Goal: Entertainment & Leisure: Browse casually

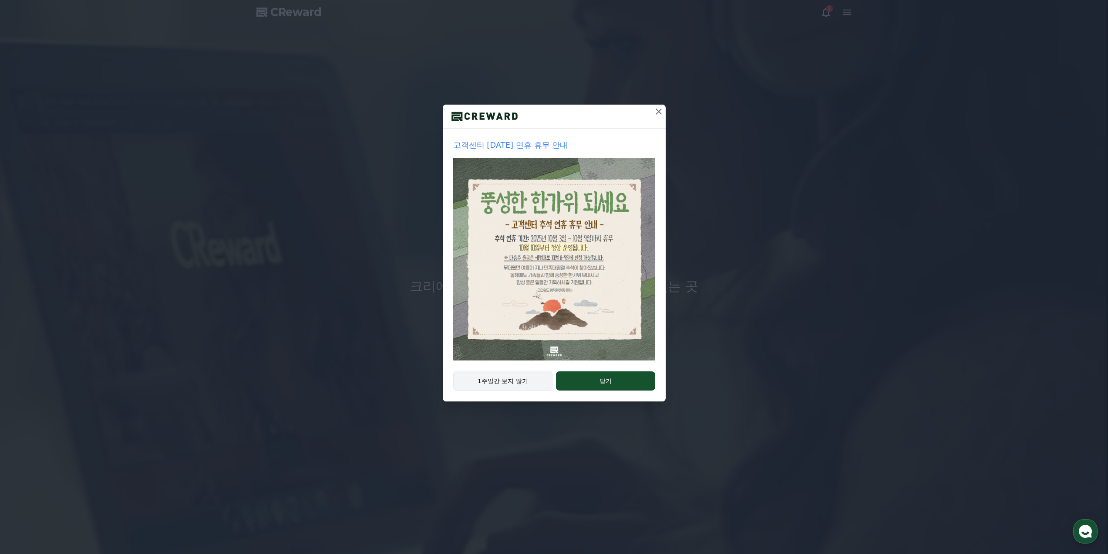
click at [503, 383] on button "1주일간 보지 않기" at bounding box center [503, 381] width 100 height 20
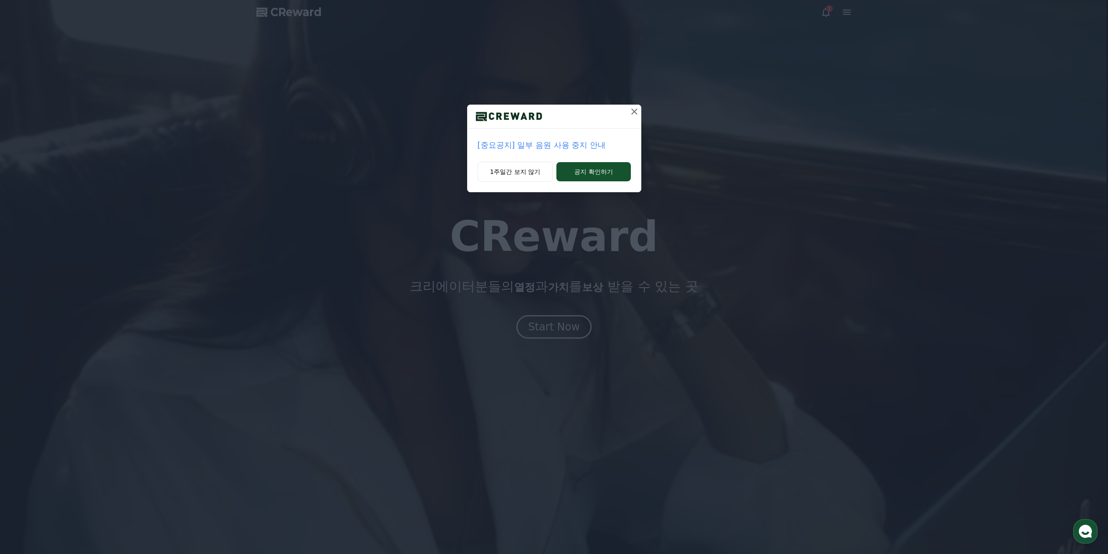
click at [631, 110] on icon at bounding box center [634, 111] width 10 height 10
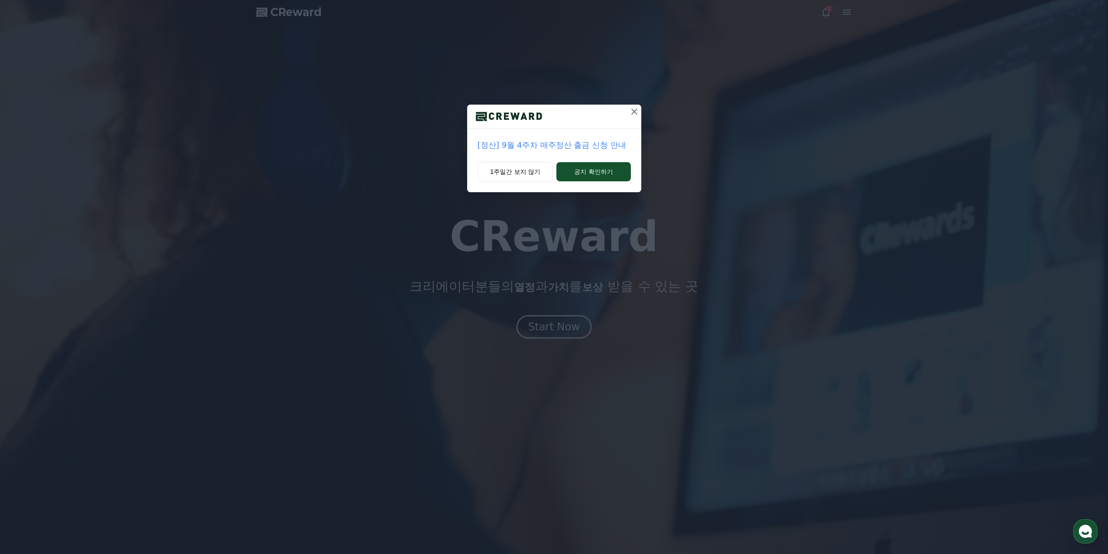
click at [634, 110] on icon at bounding box center [634, 111] width 10 height 10
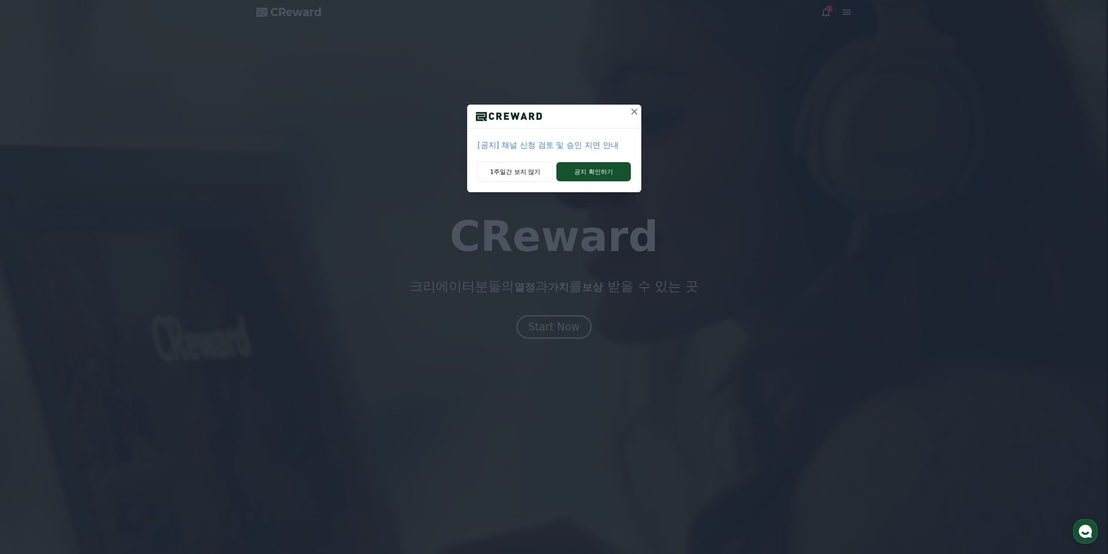
click at [634, 110] on icon at bounding box center [634, 111] width 10 height 10
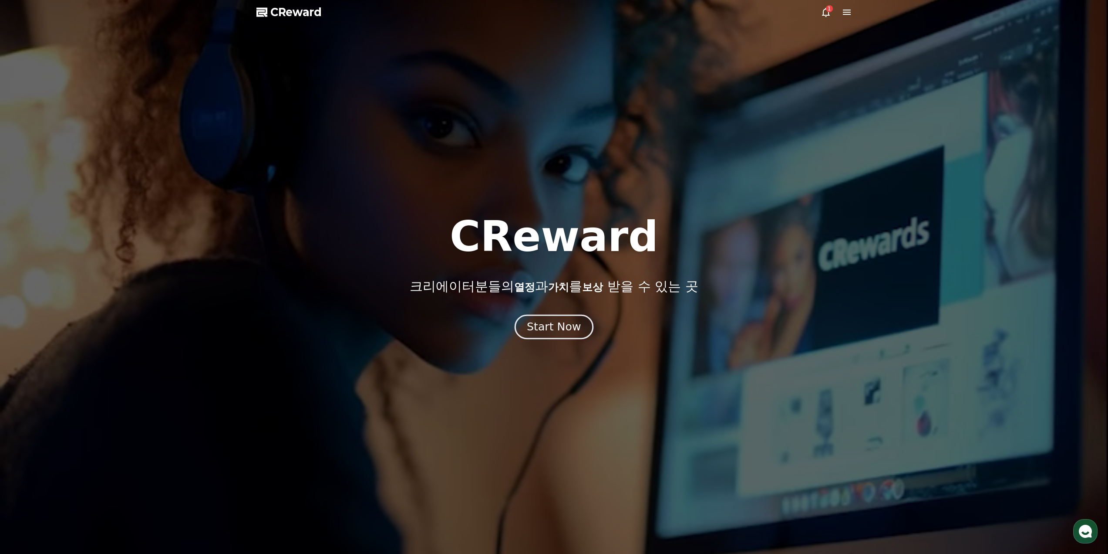
click at [560, 328] on div "Start Now" at bounding box center [554, 326] width 54 height 15
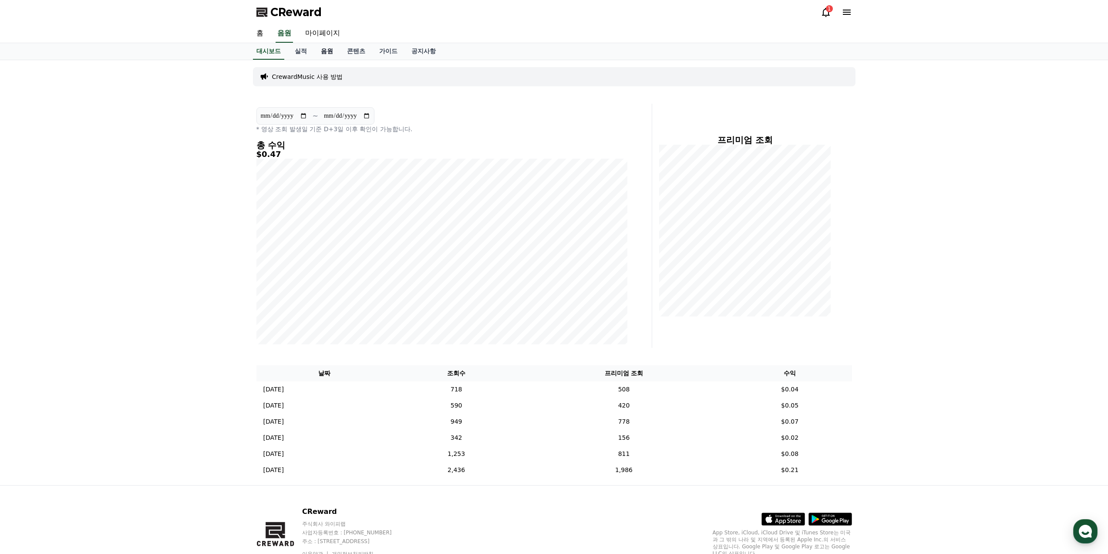
click at [321, 52] on link "음원" at bounding box center [327, 51] width 26 height 17
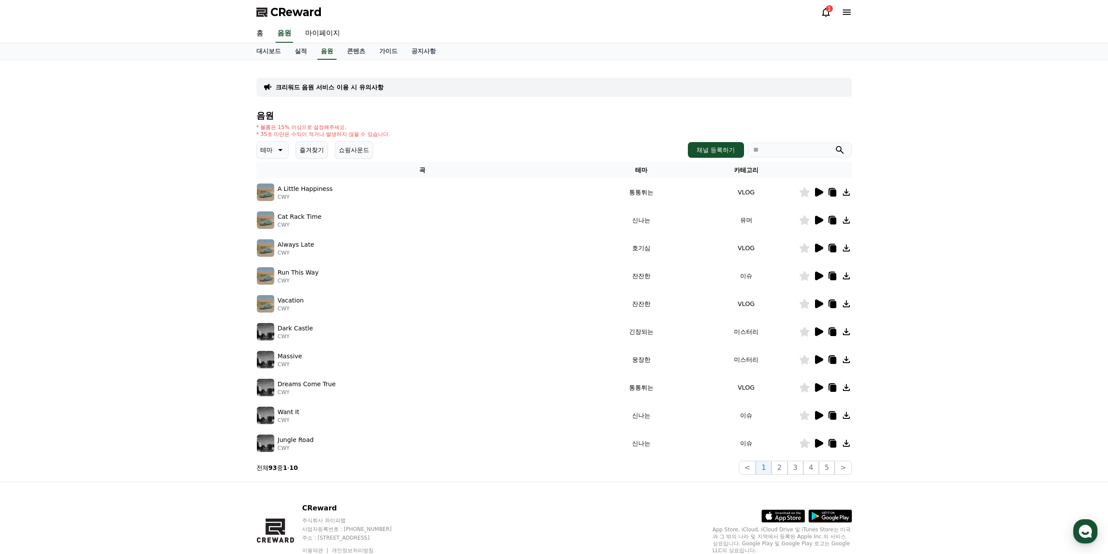
click at [818, 191] on icon at bounding box center [819, 192] width 8 height 9
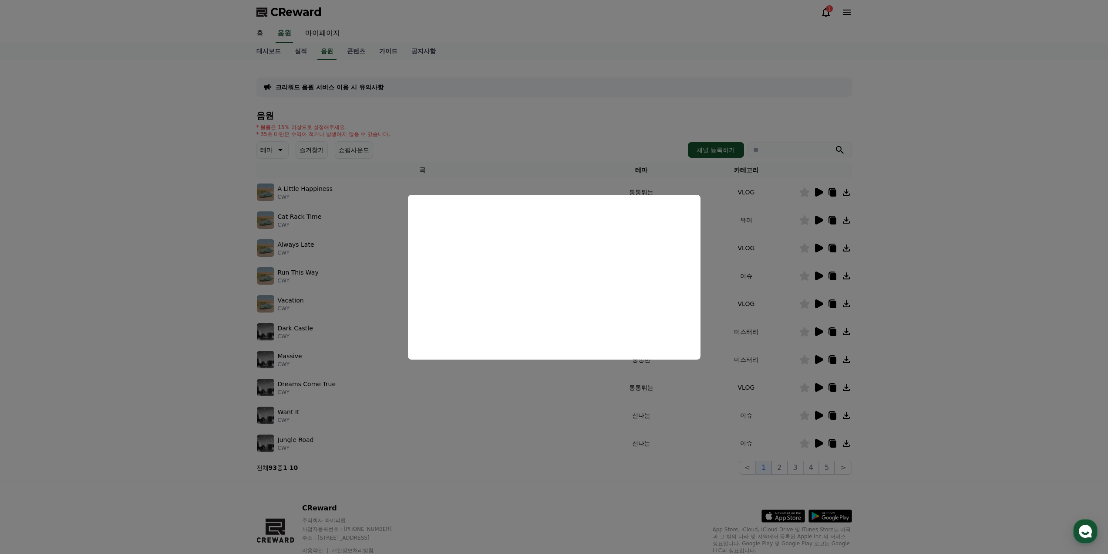
click at [823, 223] on button "close modal" at bounding box center [554, 277] width 1108 height 554
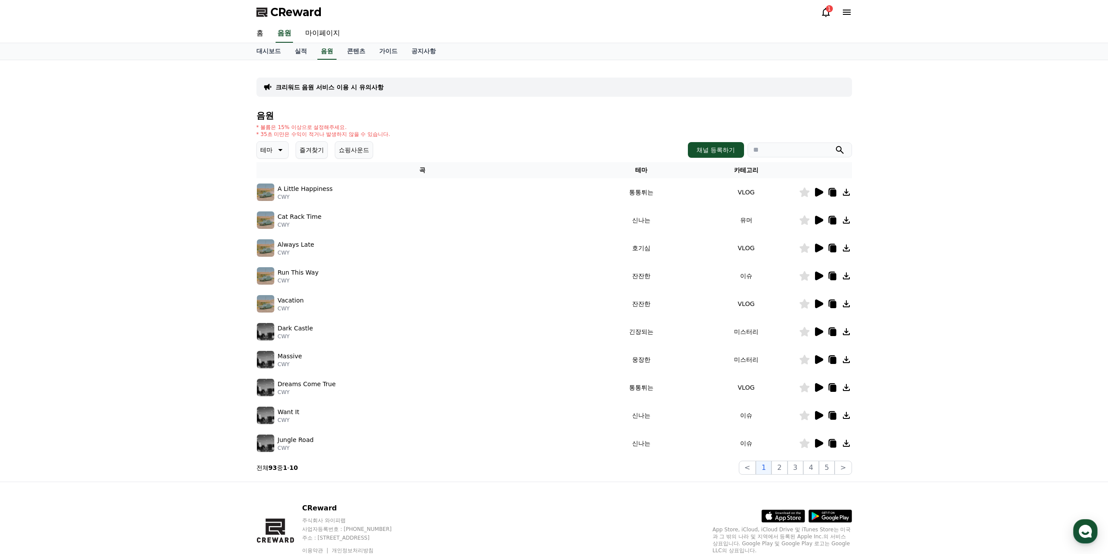
click at [817, 220] on icon at bounding box center [819, 220] width 8 height 9
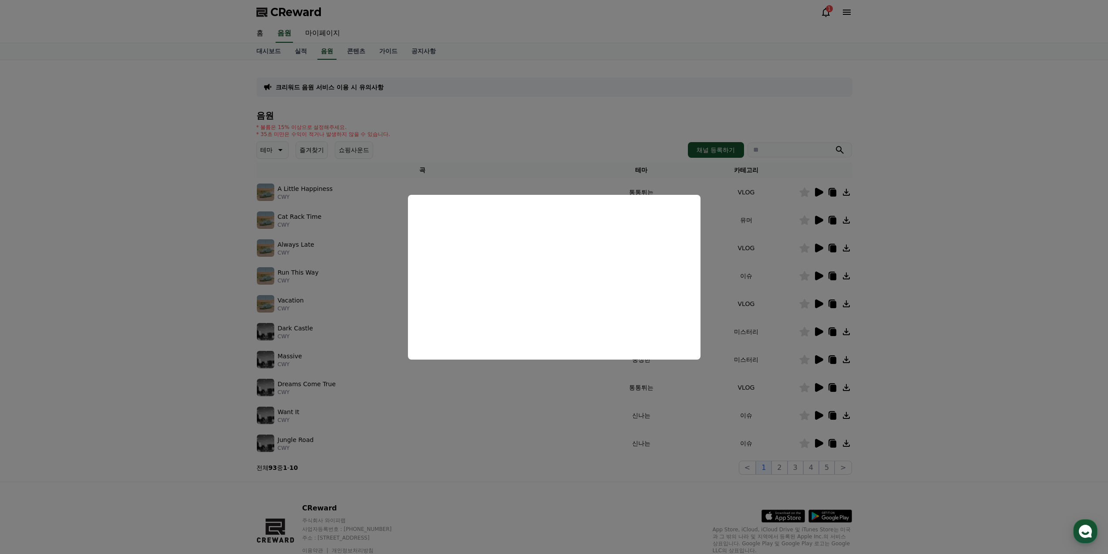
click at [821, 244] on button "close modal" at bounding box center [554, 277] width 1108 height 554
click at [816, 247] on icon at bounding box center [819, 247] width 8 height 9
click at [822, 263] on button "close modal" at bounding box center [554, 277] width 1108 height 554
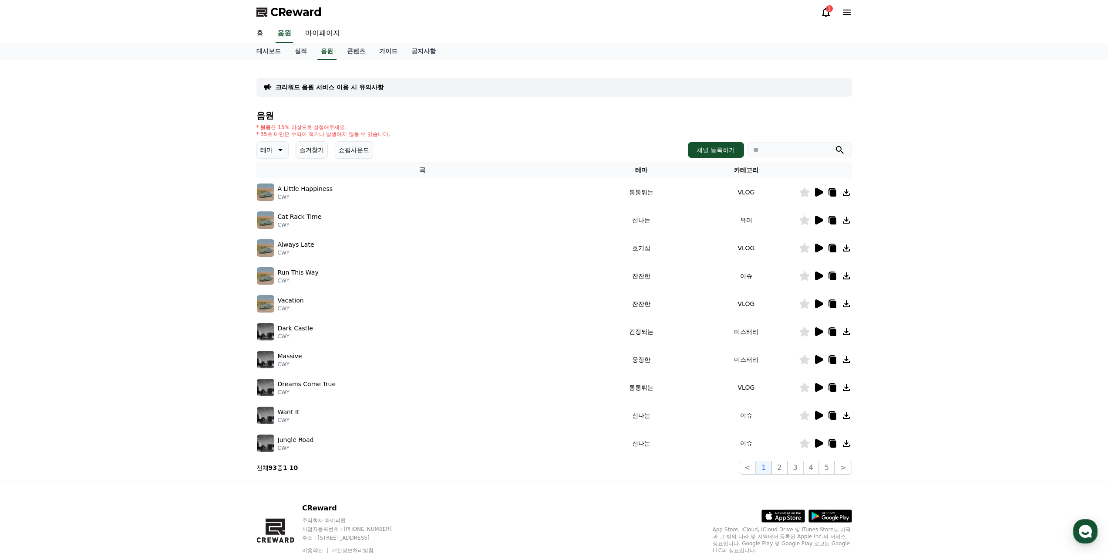
click at [817, 277] on icon at bounding box center [819, 275] width 8 height 9
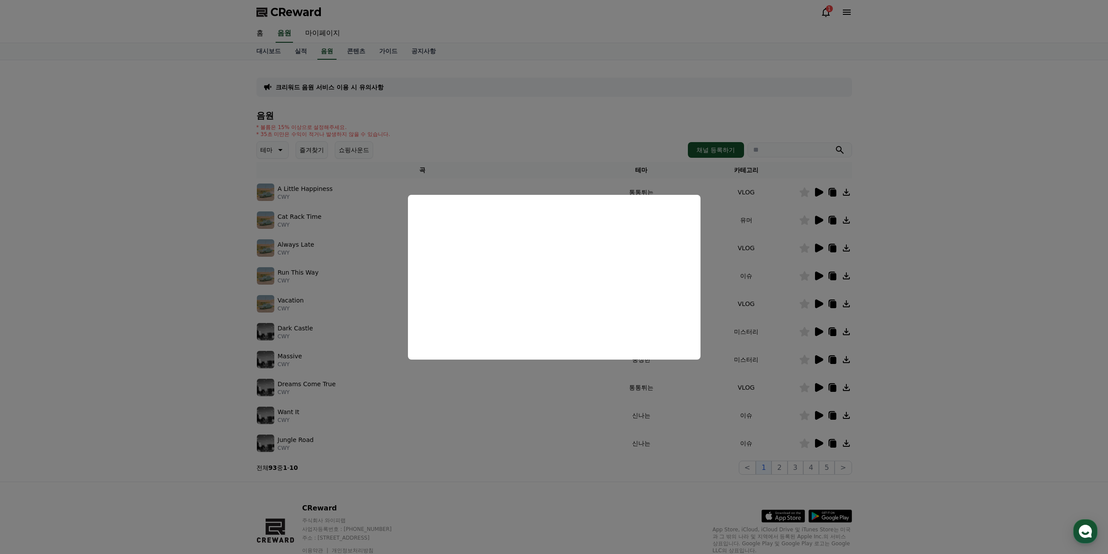
click at [806, 291] on button "close modal" at bounding box center [554, 277] width 1108 height 554
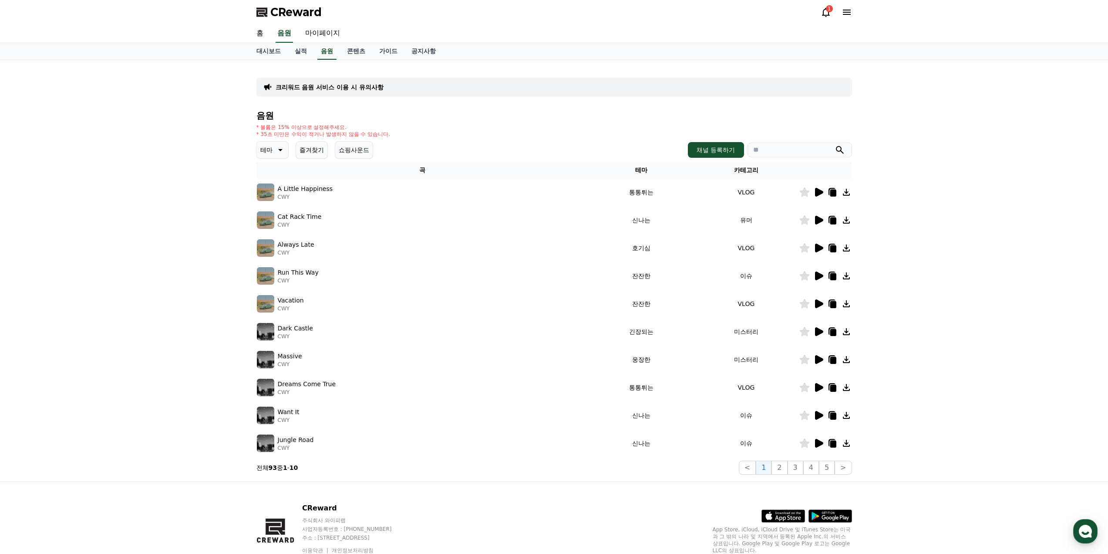
click at [821, 301] on icon at bounding box center [819, 303] width 10 height 10
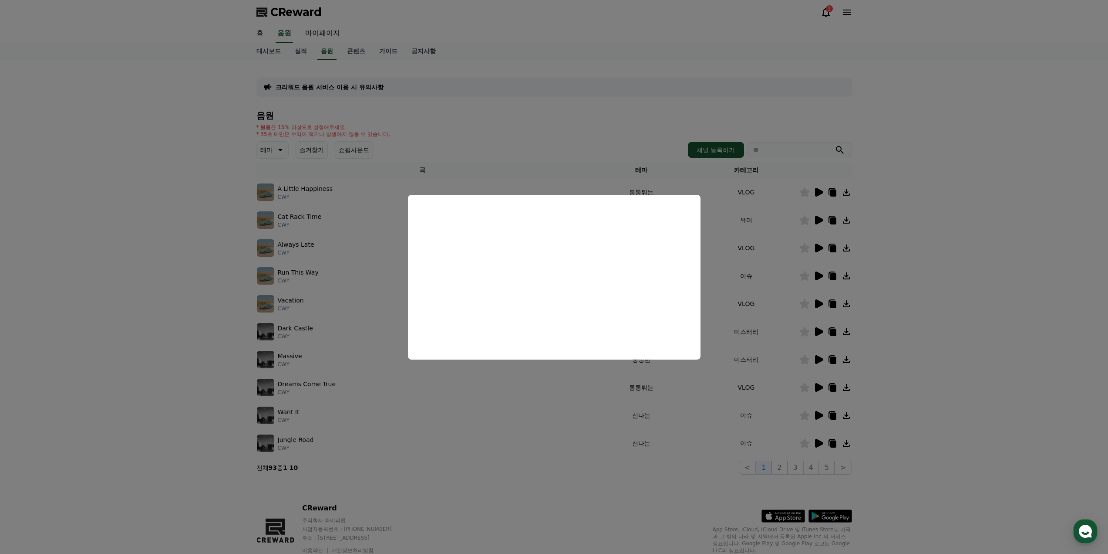
click at [805, 323] on button "close modal" at bounding box center [554, 277] width 1108 height 554
click at [817, 327] on icon at bounding box center [819, 331] width 10 height 10
click at [793, 347] on button "close modal" at bounding box center [554, 277] width 1108 height 554
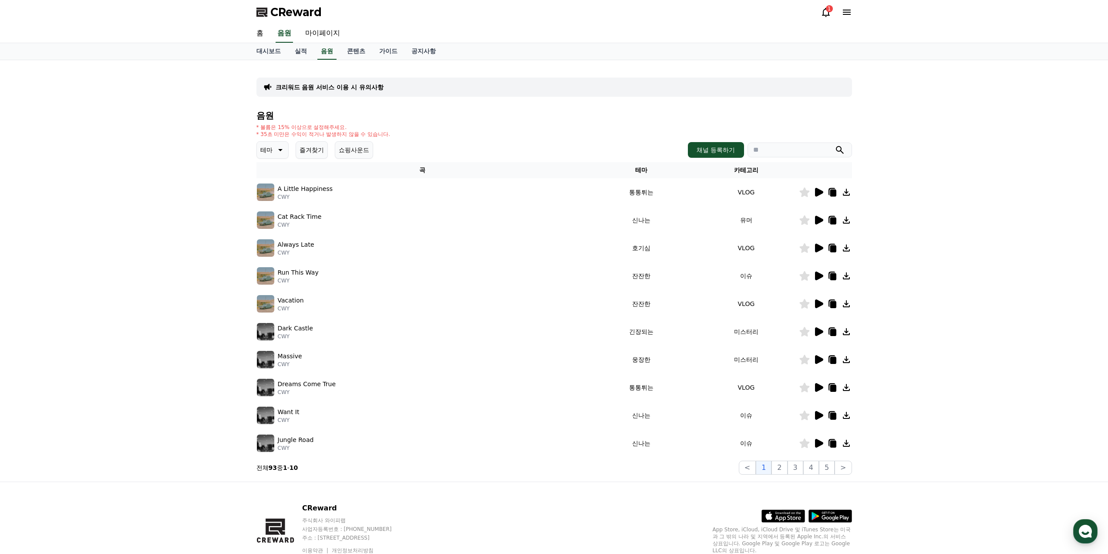
click at [819, 361] on icon at bounding box center [819, 359] width 8 height 9
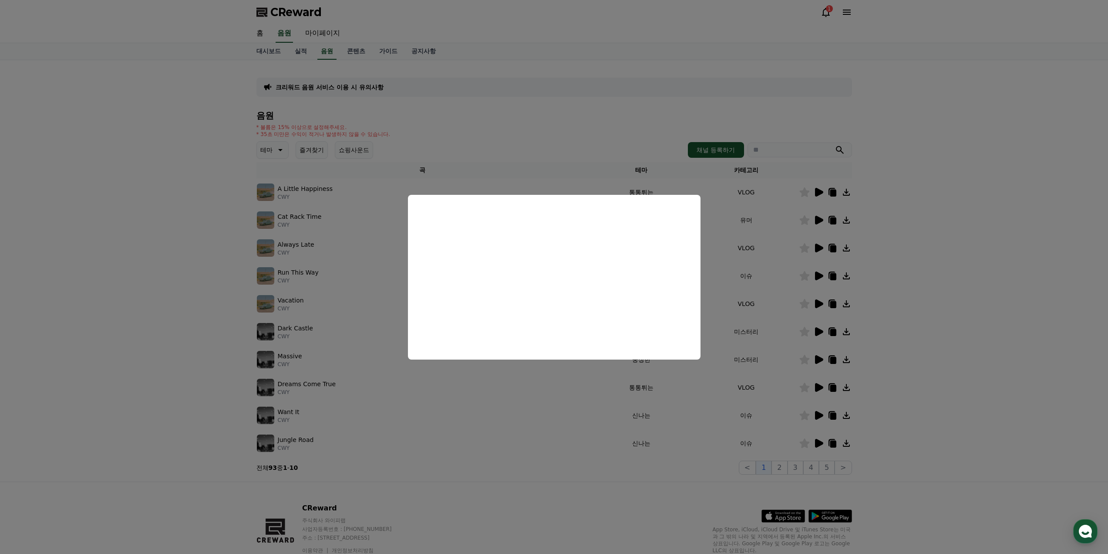
click at [814, 364] on button "close modal" at bounding box center [554, 277] width 1108 height 554
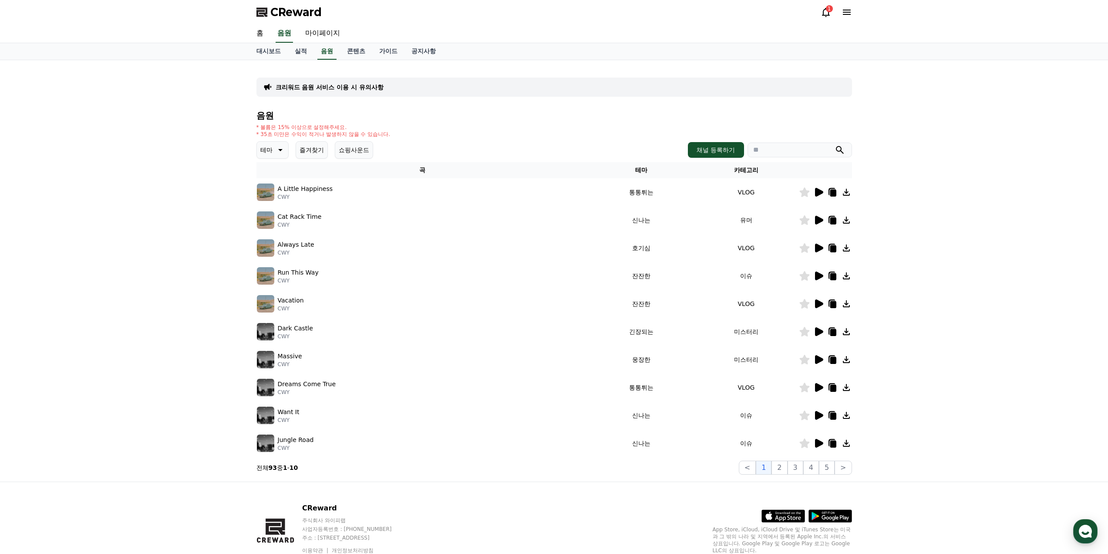
click at [820, 387] on icon at bounding box center [819, 387] width 8 height 9
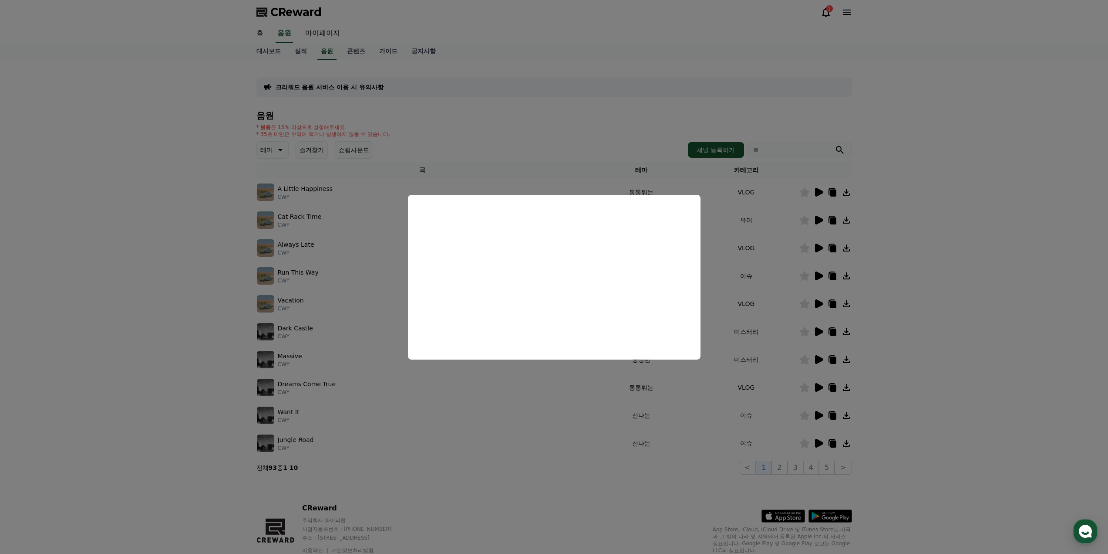
click at [794, 405] on button "close modal" at bounding box center [554, 277] width 1108 height 554
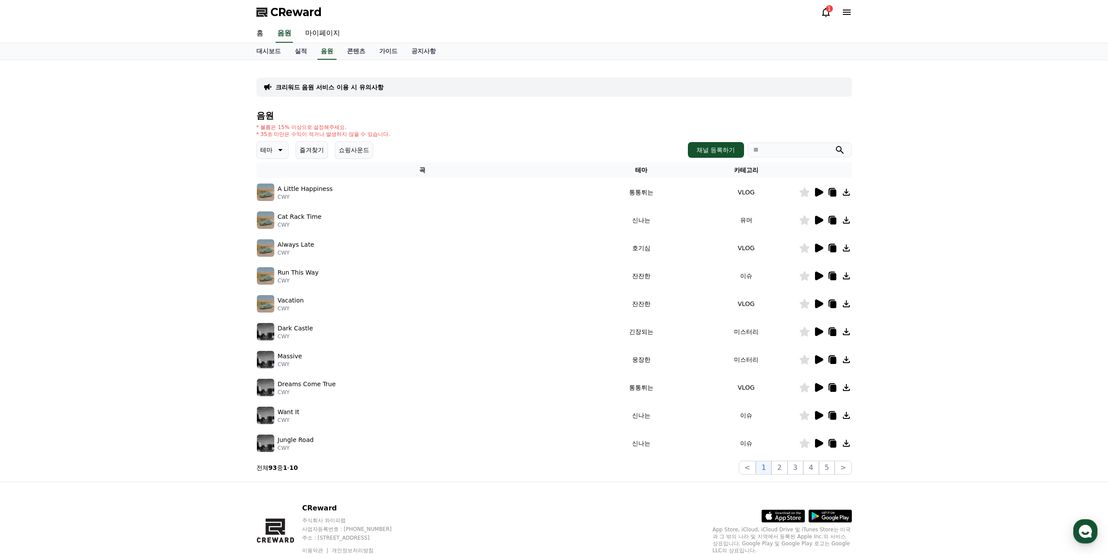
click at [819, 413] on icon at bounding box center [819, 415] width 8 height 9
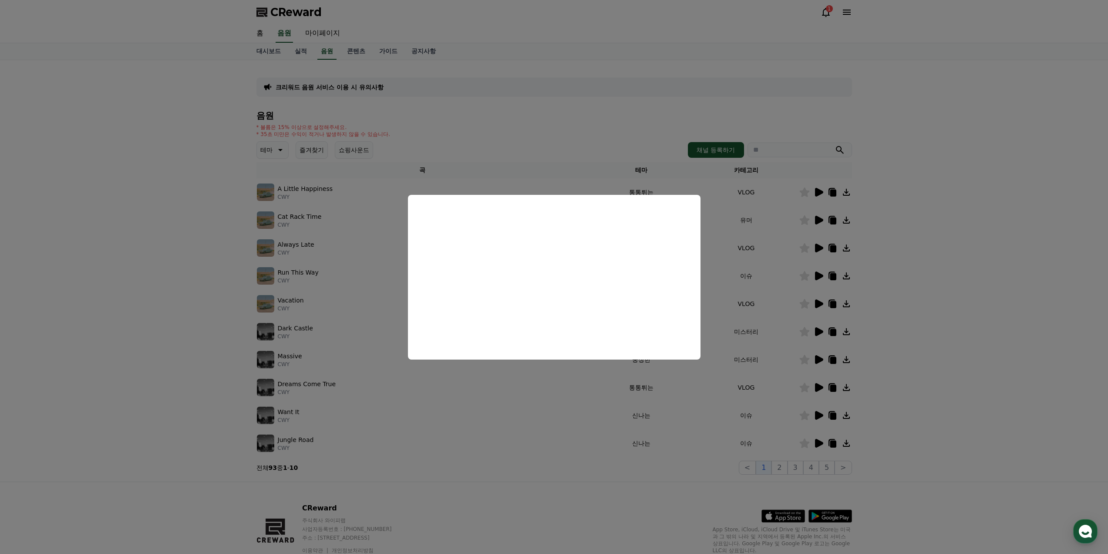
click at [801, 432] on button "close modal" at bounding box center [554, 277] width 1108 height 554
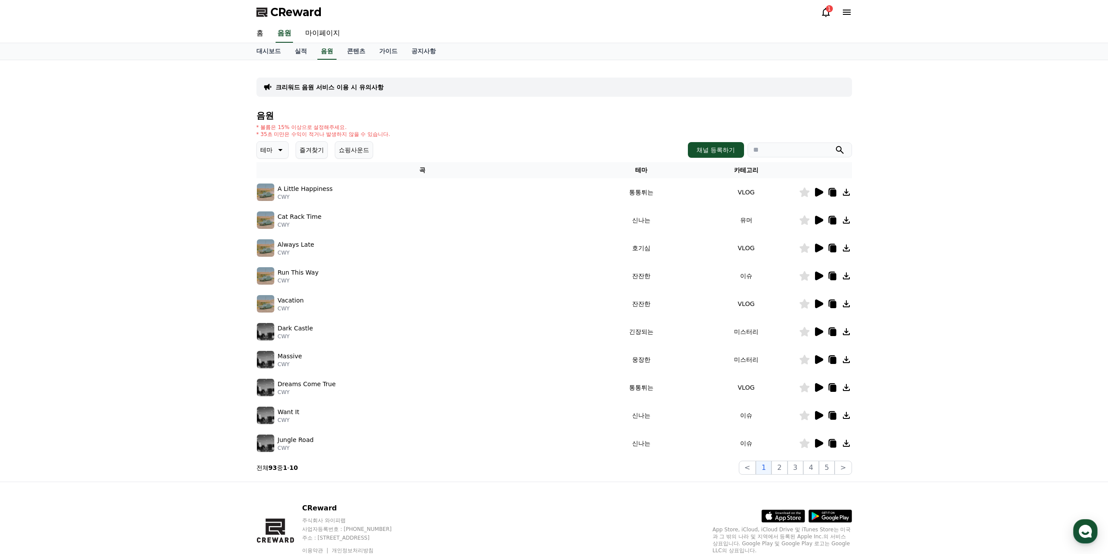
click at [818, 446] on icon at bounding box center [819, 443] width 8 height 9
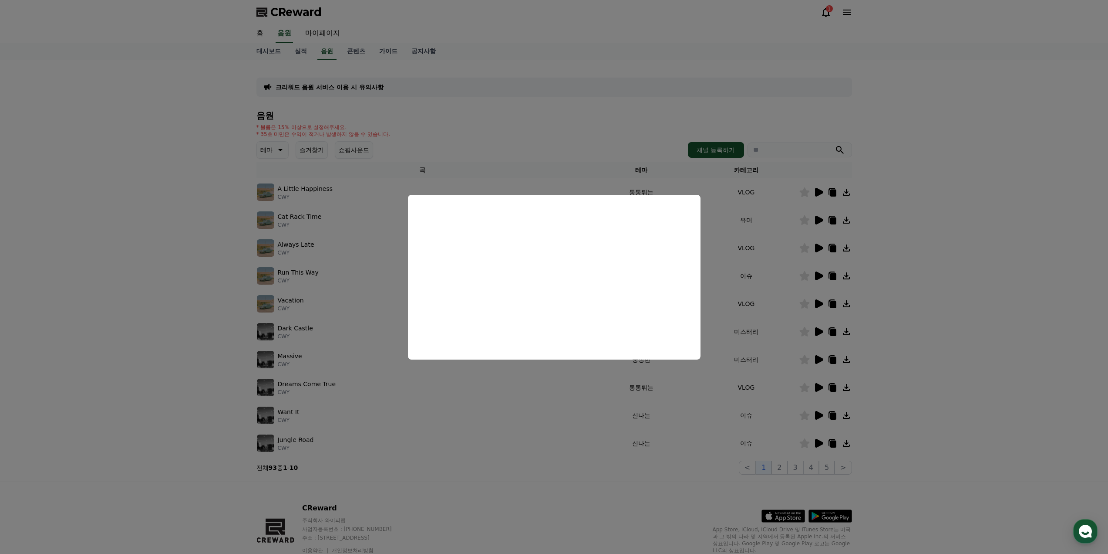
click at [789, 432] on button "close modal" at bounding box center [554, 277] width 1108 height 554
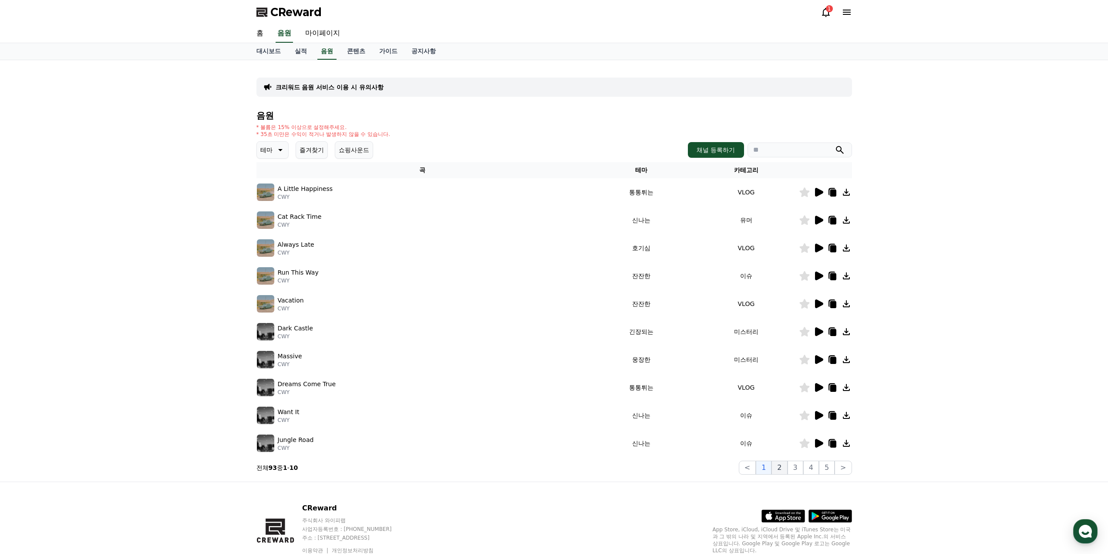
click at [783, 470] on button "2" at bounding box center [780, 467] width 16 height 14
click at [819, 189] on icon at bounding box center [819, 192] width 10 height 10
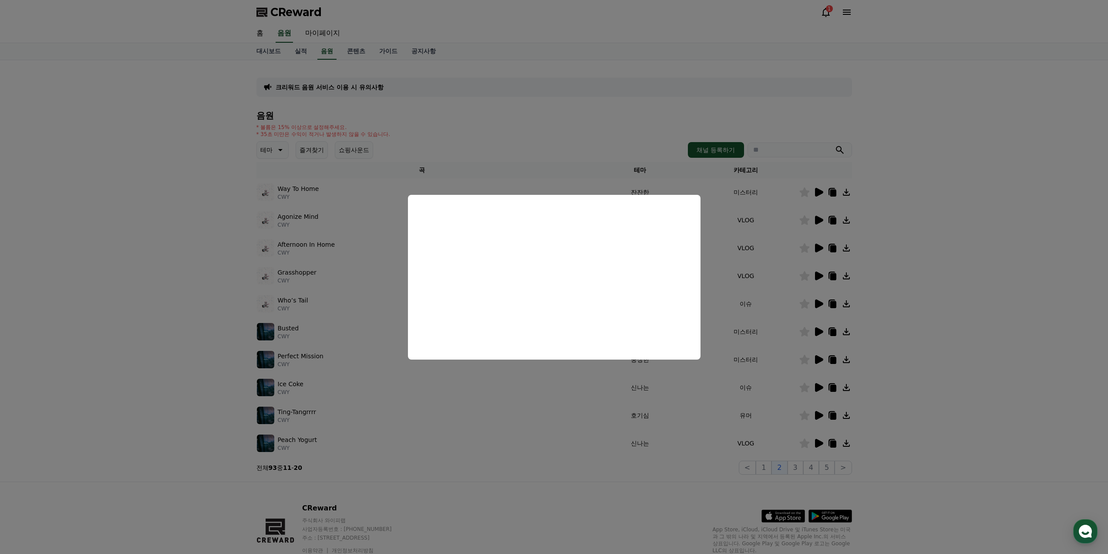
click at [817, 230] on button "close modal" at bounding box center [554, 277] width 1108 height 554
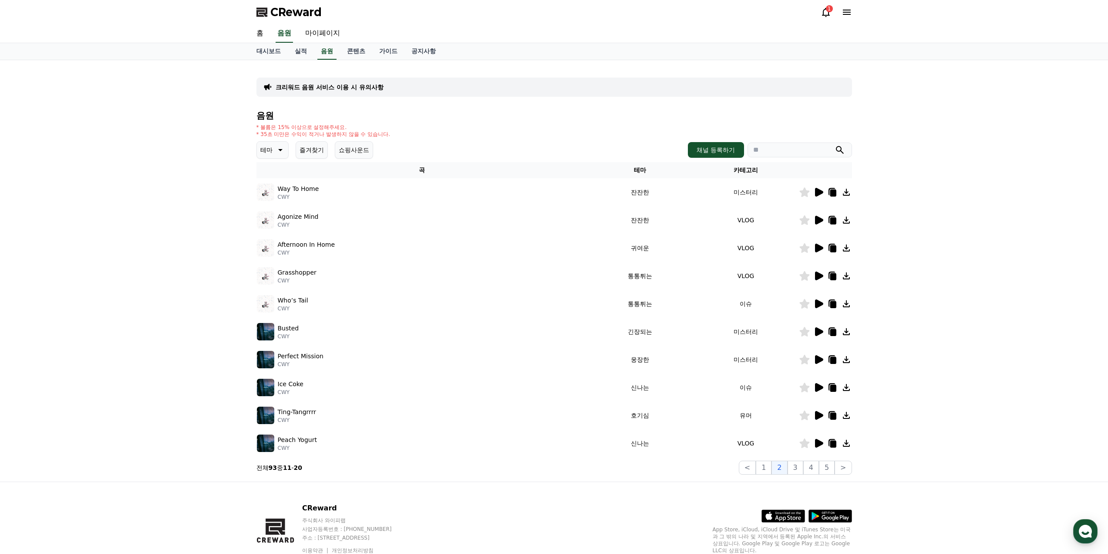
click at [821, 218] on icon at bounding box center [819, 220] width 8 height 9
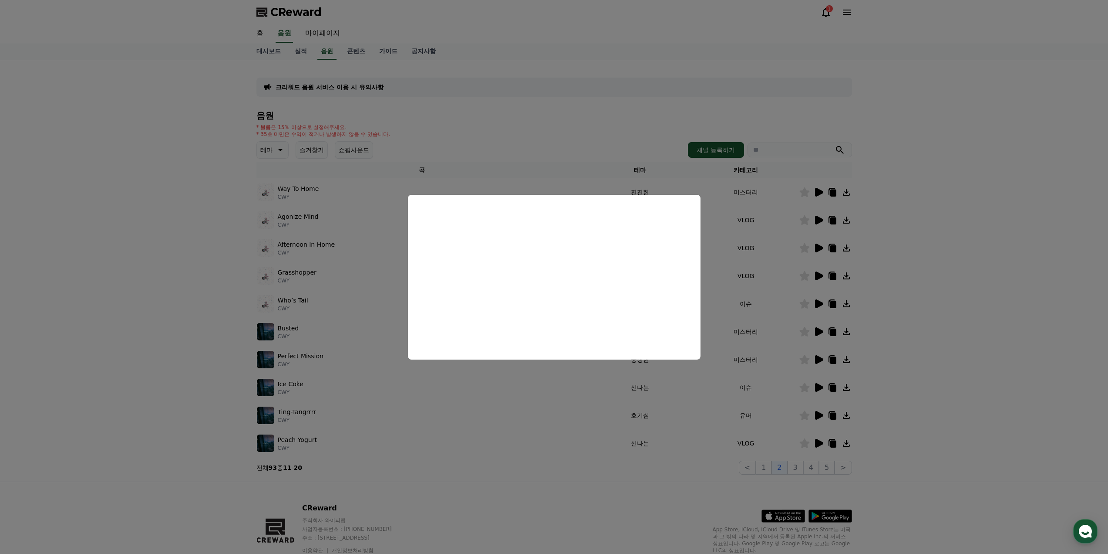
click at [801, 244] on button "close modal" at bounding box center [554, 277] width 1108 height 554
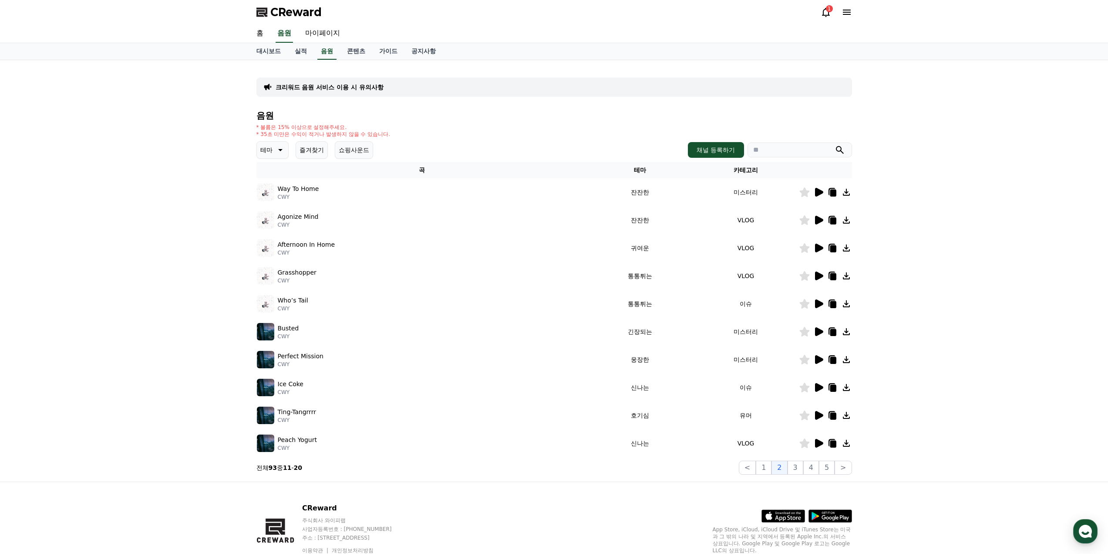
click at [818, 248] on icon at bounding box center [819, 247] width 8 height 9
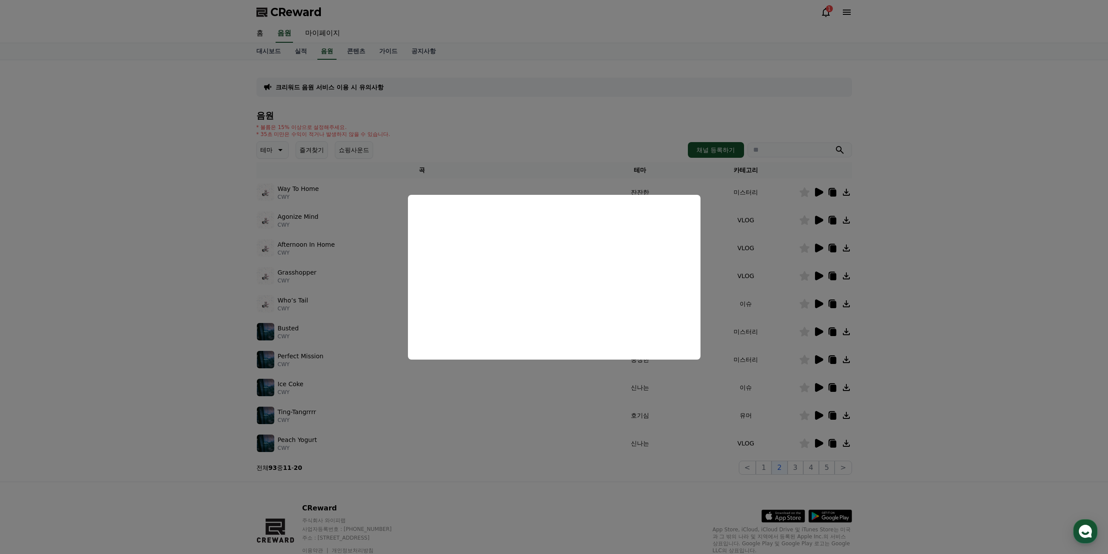
click at [805, 272] on button "close modal" at bounding box center [554, 277] width 1108 height 554
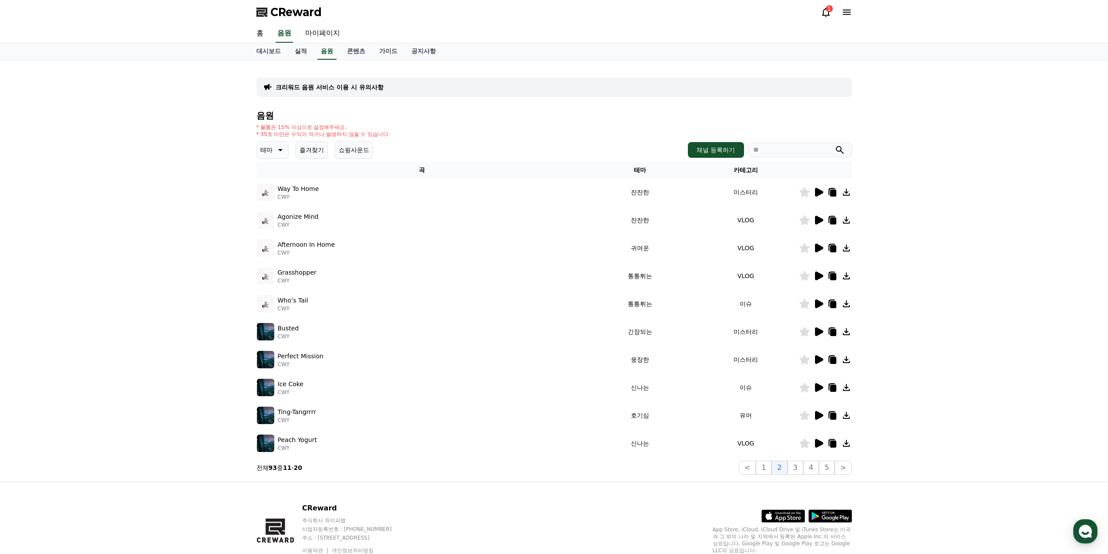
click at [823, 277] on icon at bounding box center [819, 275] width 10 height 10
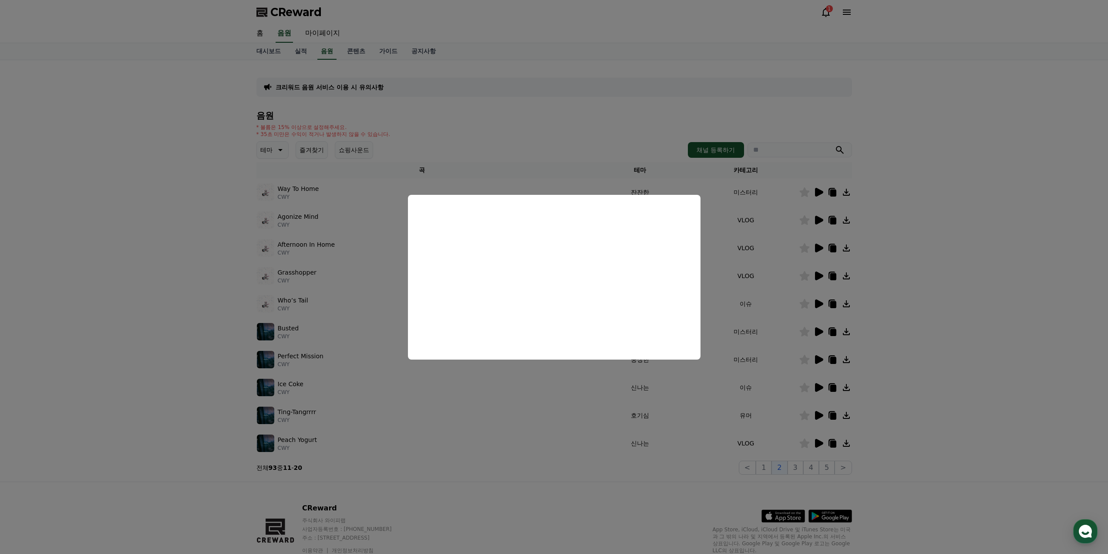
click at [767, 282] on button "close modal" at bounding box center [554, 277] width 1108 height 554
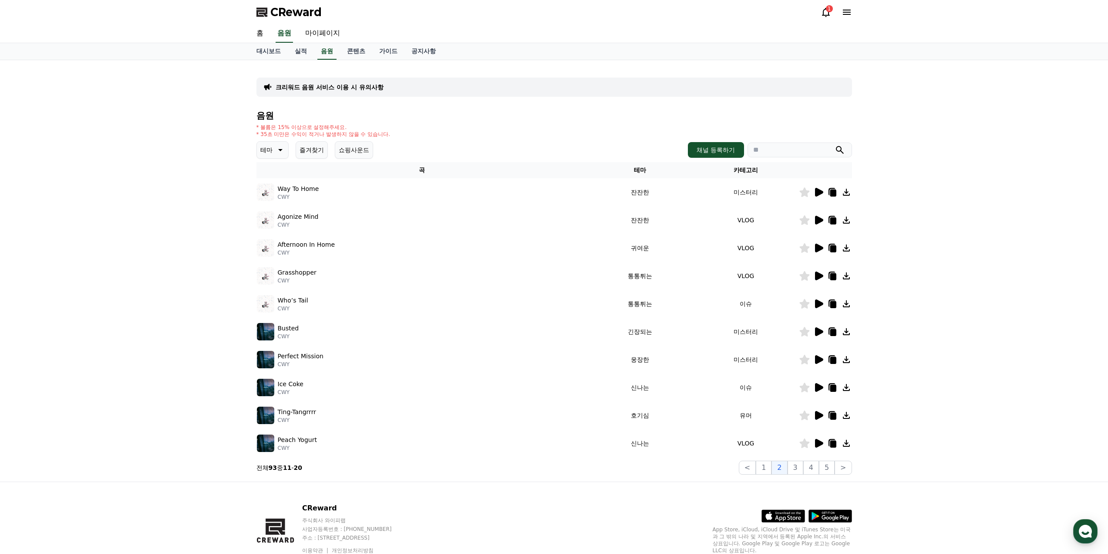
click at [820, 276] on icon at bounding box center [819, 275] width 8 height 9
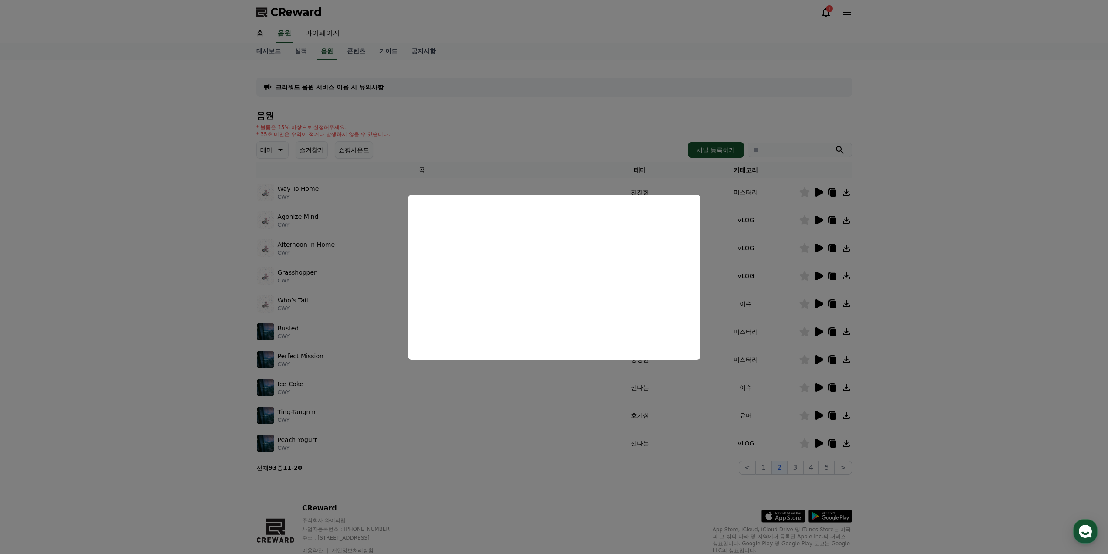
click at [809, 290] on button "close modal" at bounding box center [554, 277] width 1108 height 554
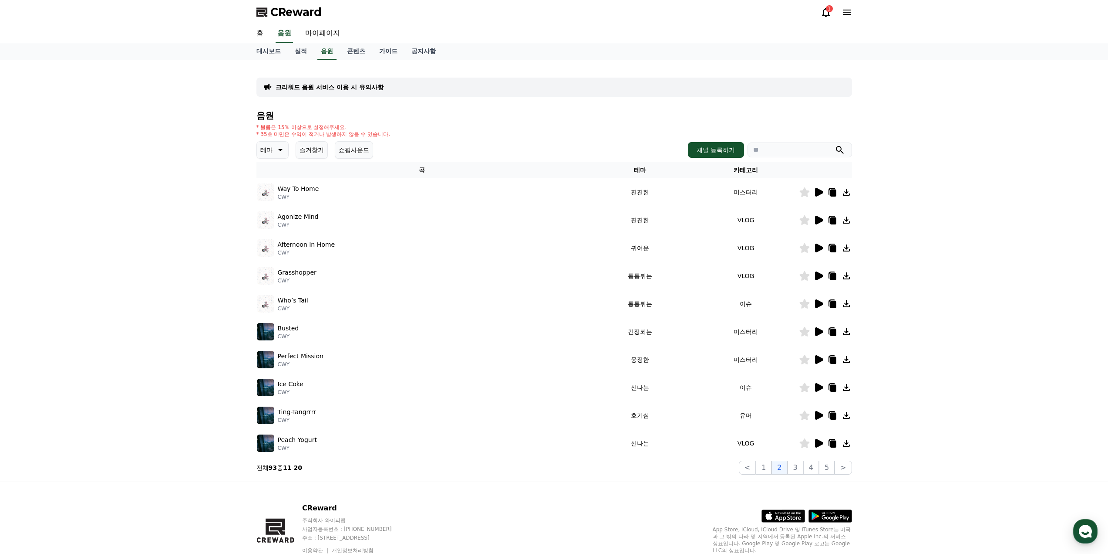
click at [820, 300] on icon at bounding box center [819, 303] width 10 height 10
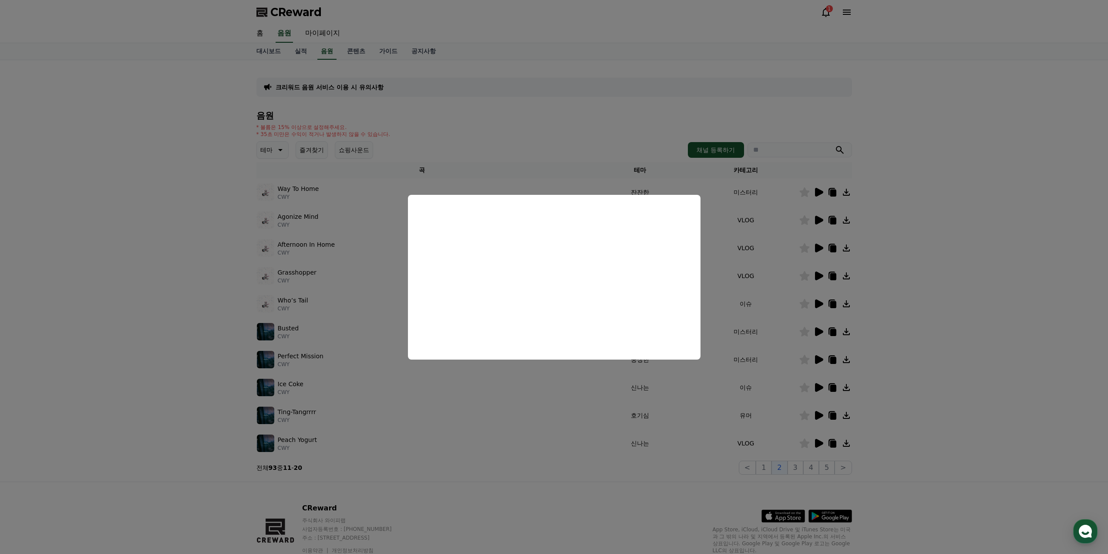
click at [740, 314] on button "close modal" at bounding box center [554, 277] width 1108 height 554
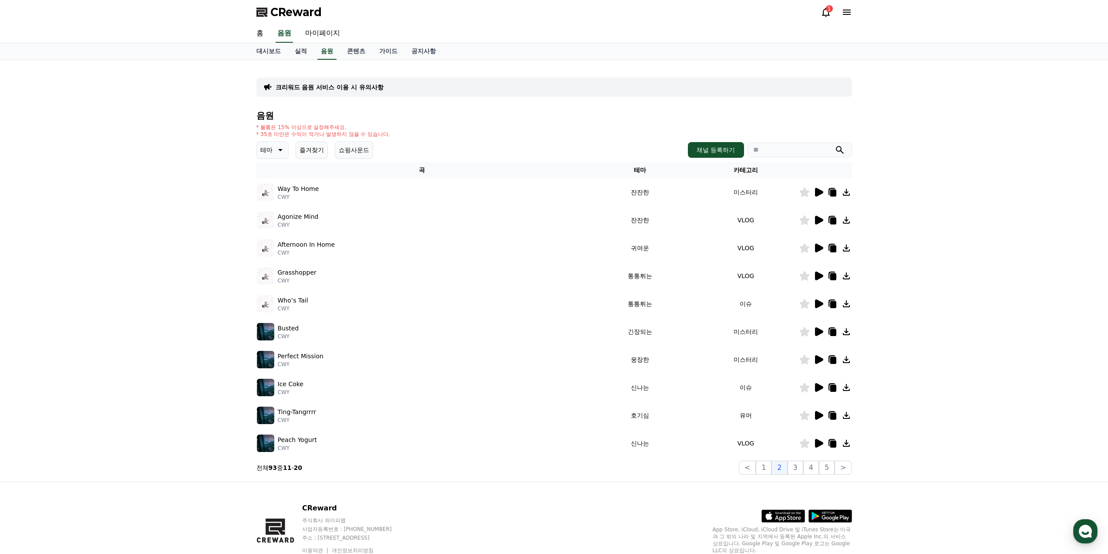
click at [824, 334] on icon at bounding box center [819, 331] width 10 height 10
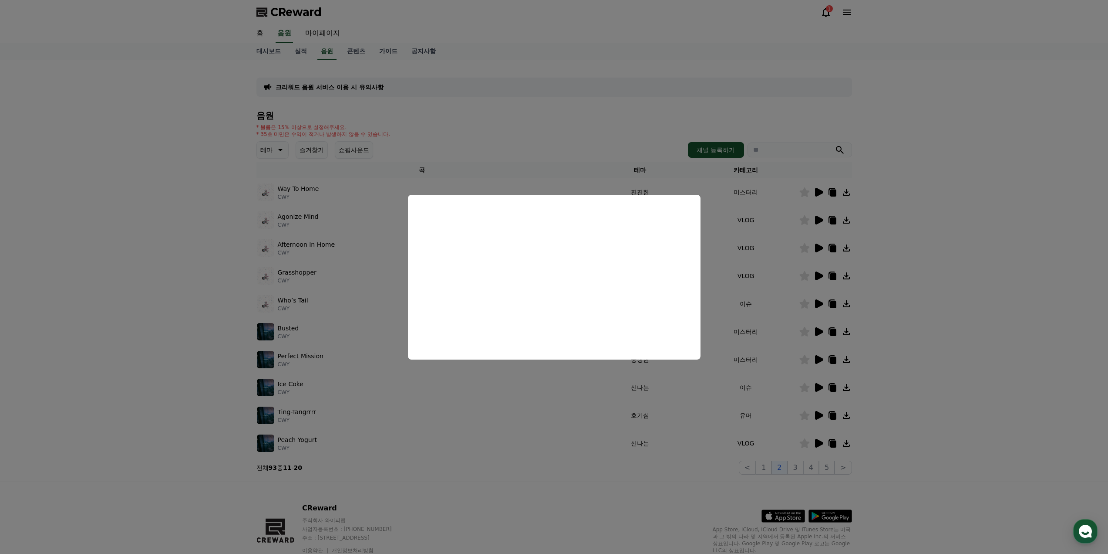
click at [809, 357] on button "close modal" at bounding box center [554, 277] width 1108 height 554
click at [818, 359] on icon at bounding box center [819, 359] width 8 height 9
click at [814, 386] on button "close modal" at bounding box center [554, 277] width 1108 height 554
click at [817, 390] on icon at bounding box center [819, 387] width 8 height 9
click at [817, 409] on button "close modal" at bounding box center [554, 277] width 1108 height 554
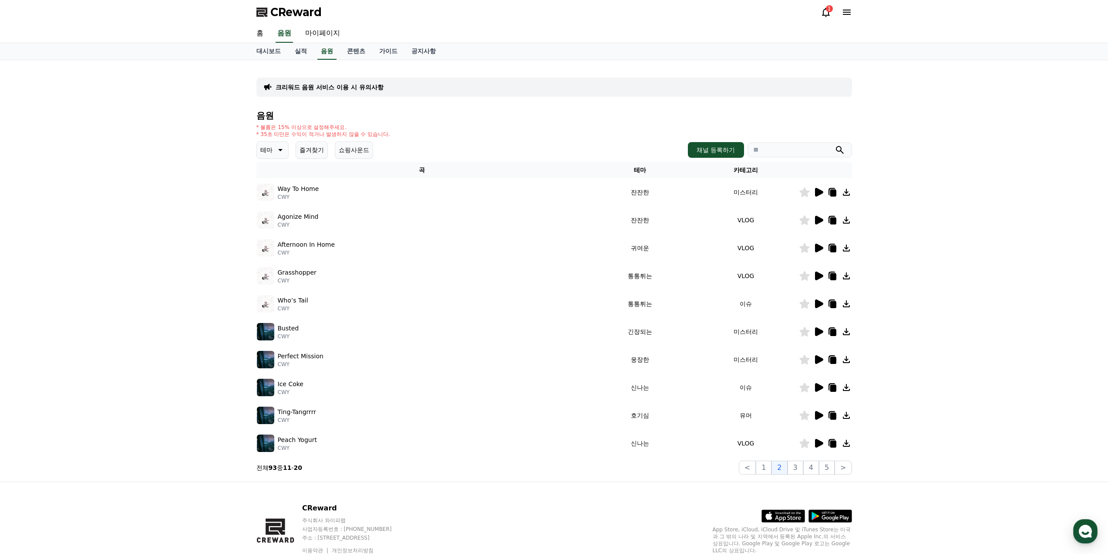
click at [816, 414] on icon at bounding box center [819, 415] width 8 height 9
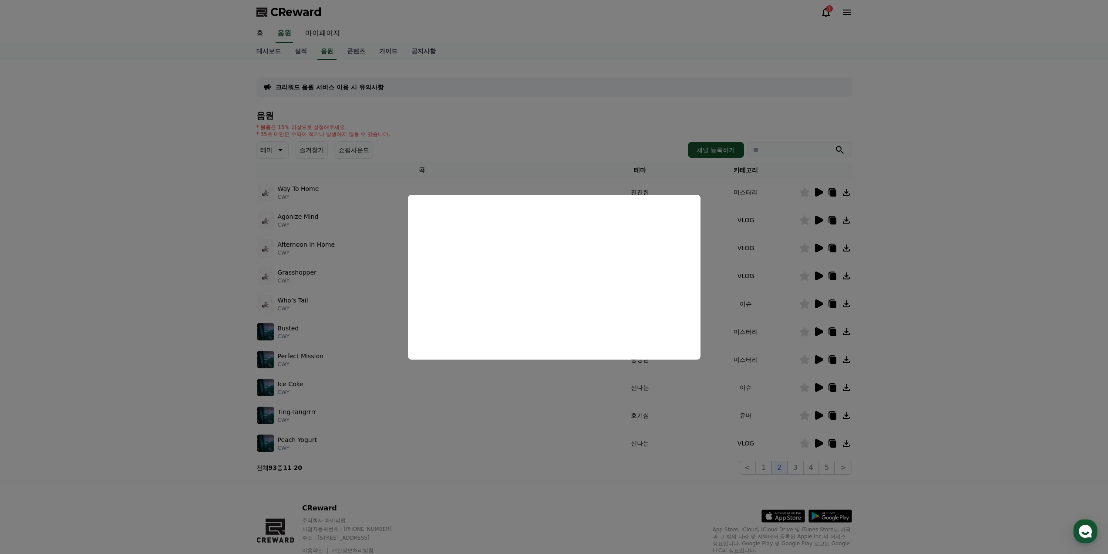
click at [726, 395] on button "close modal" at bounding box center [554, 277] width 1108 height 554
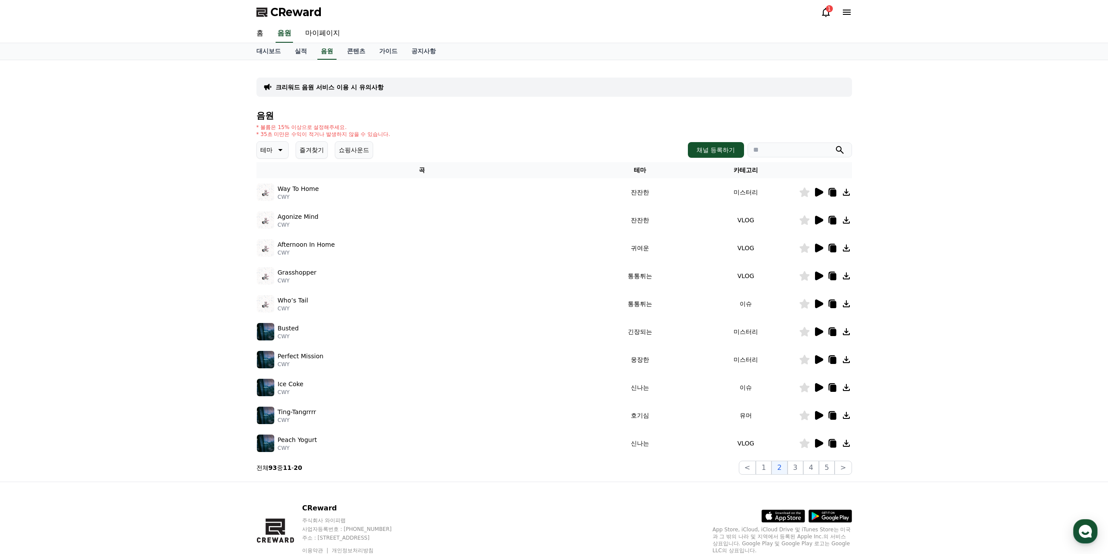
click at [817, 414] on icon at bounding box center [819, 415] width 8 height 9
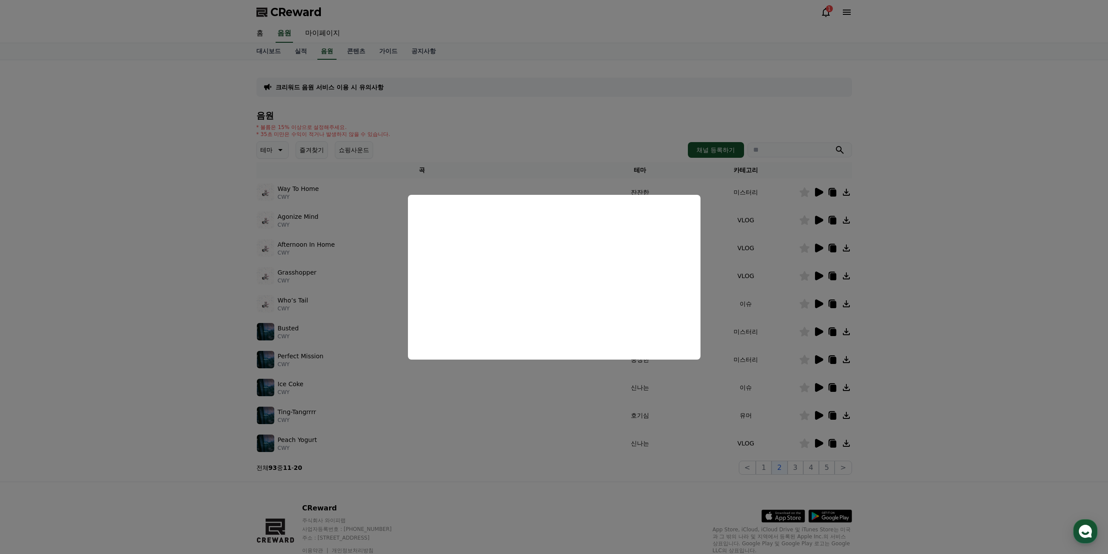
click at [794, 414] on button "close modal" at bounding box center [554, 277] width 1108 height 554
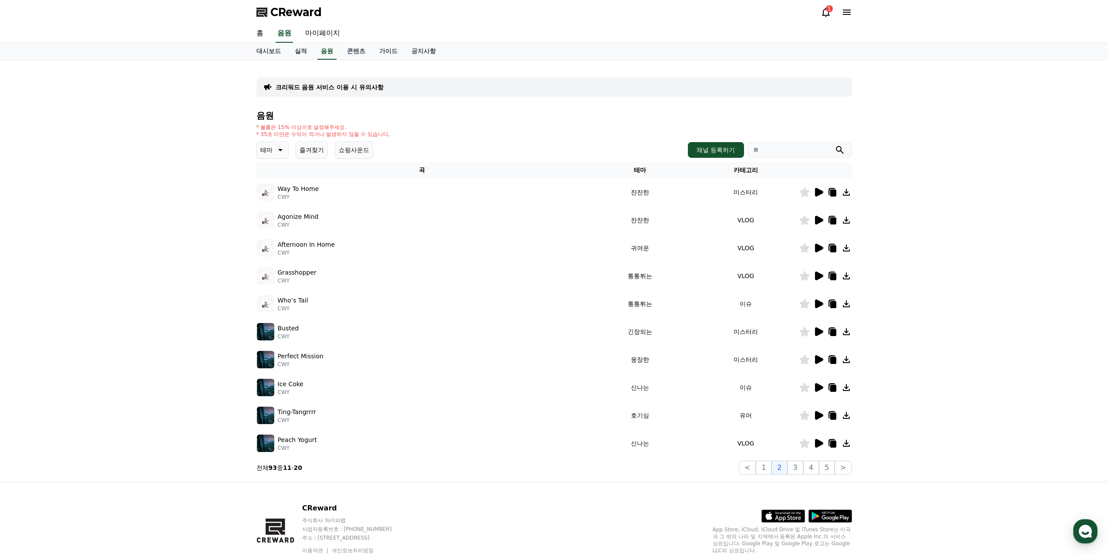
click at [831, 413] on icon at bounding box center [833, 415] width 6 height 7
